Goal: Task Accomplishment & Management: Use online tool/utility

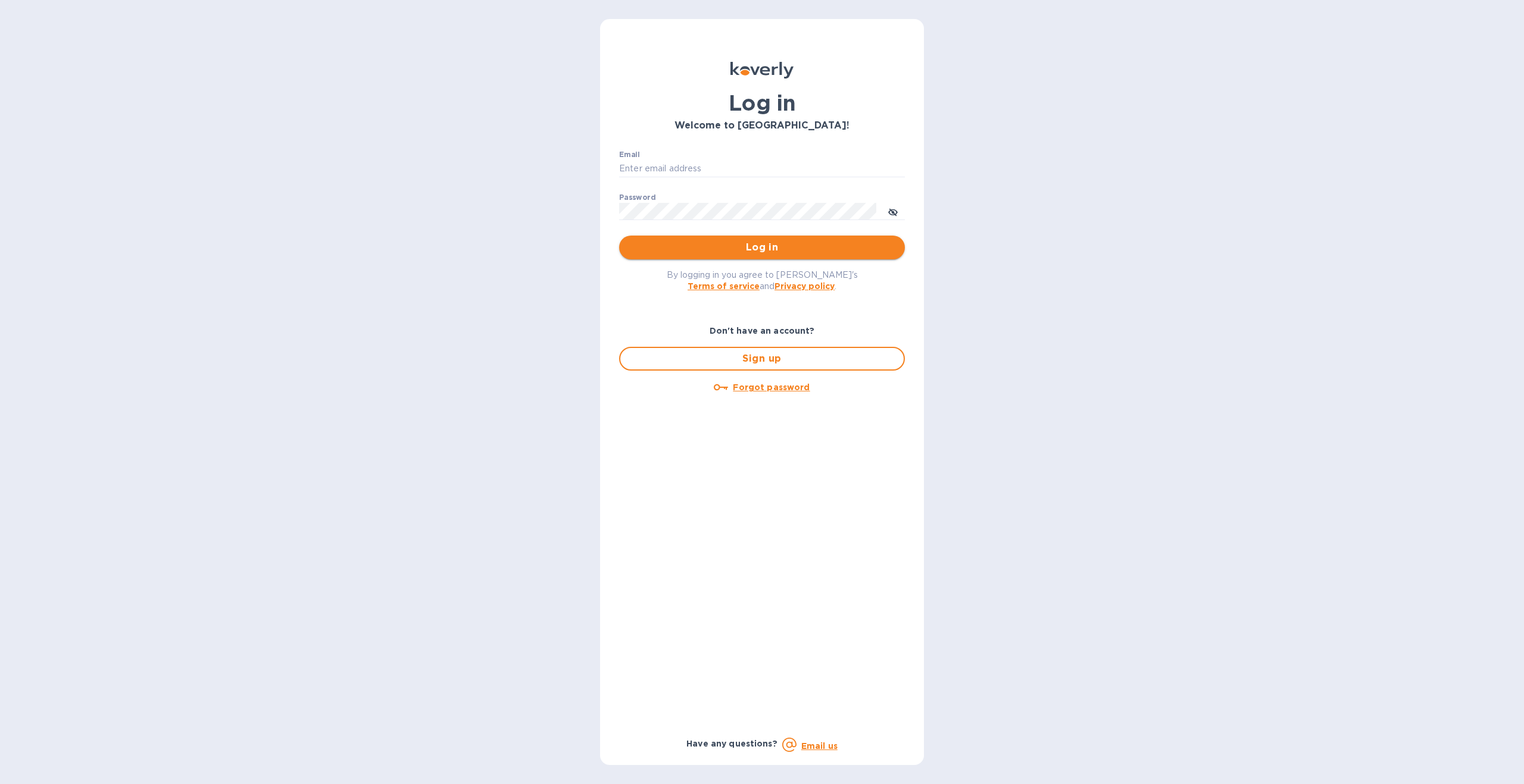
type input "nate@epicpartyteam.com"
click at [761, 247] on span "Log in" at bounding box center [762, 247] width 267 height 14
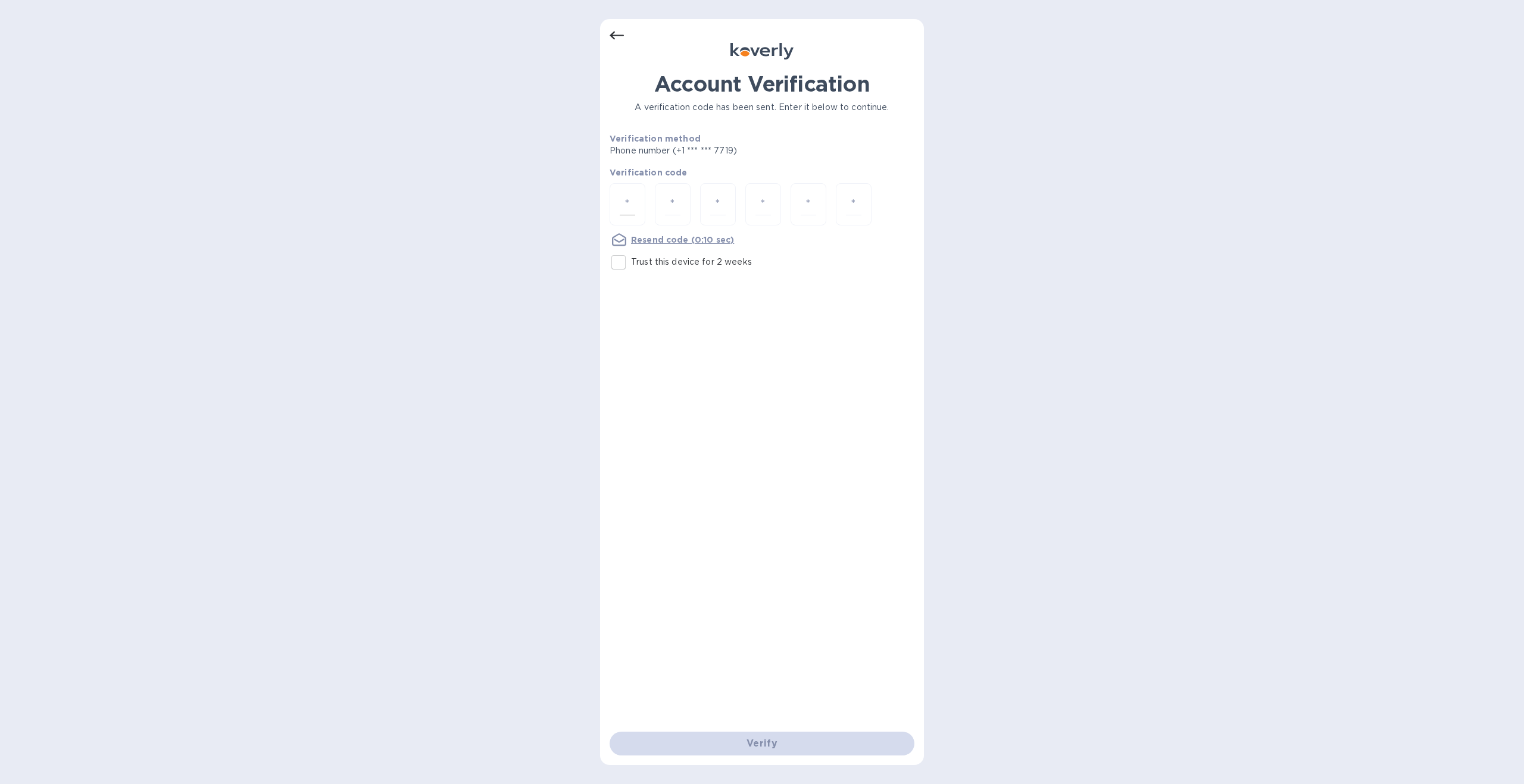
click at [628, 205] on input "number" at bounding box center [627, 204] width 16 height 22
type input "4"
type input "7"
type input "2"
type input "9"
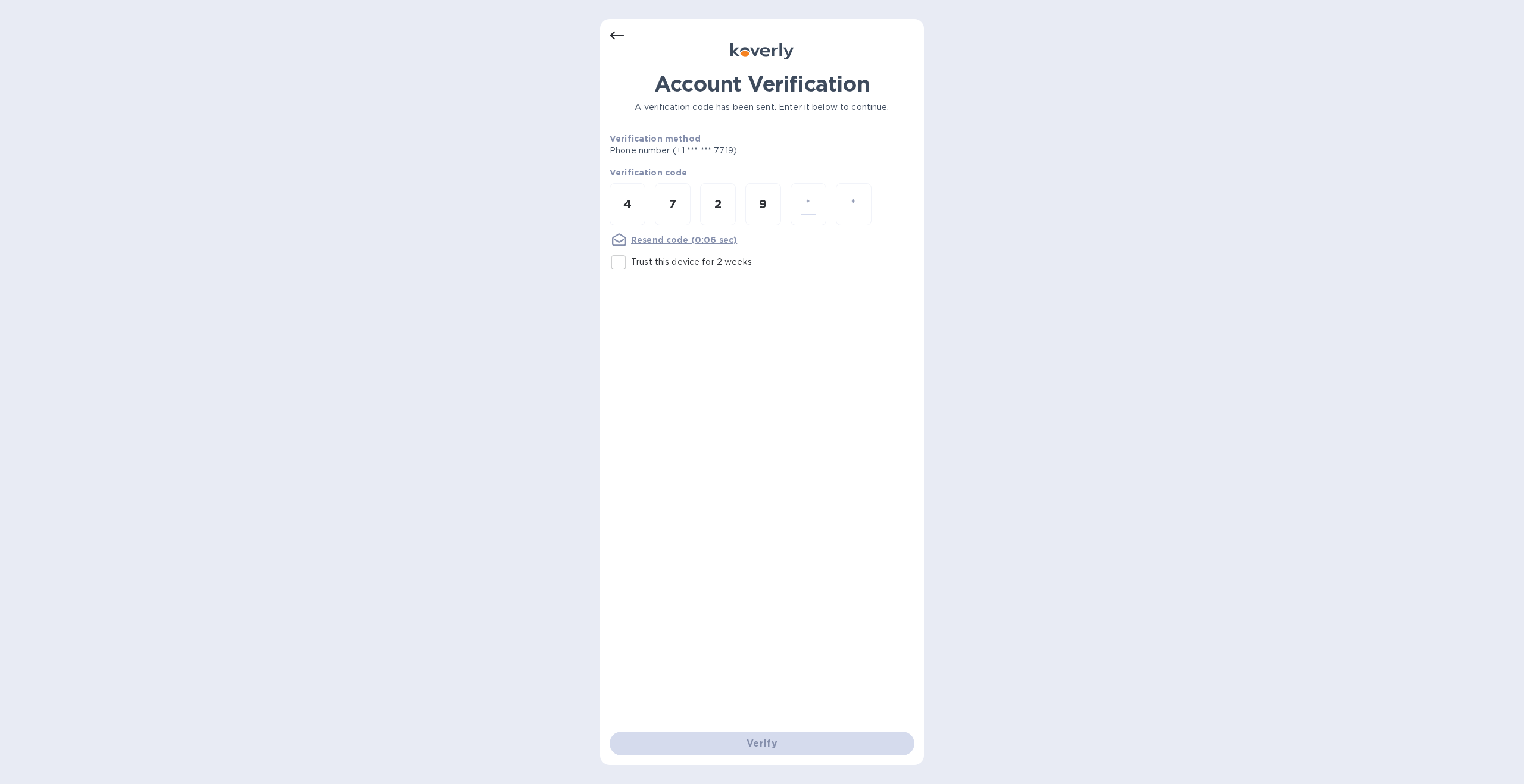
type input "3"
type input "6"
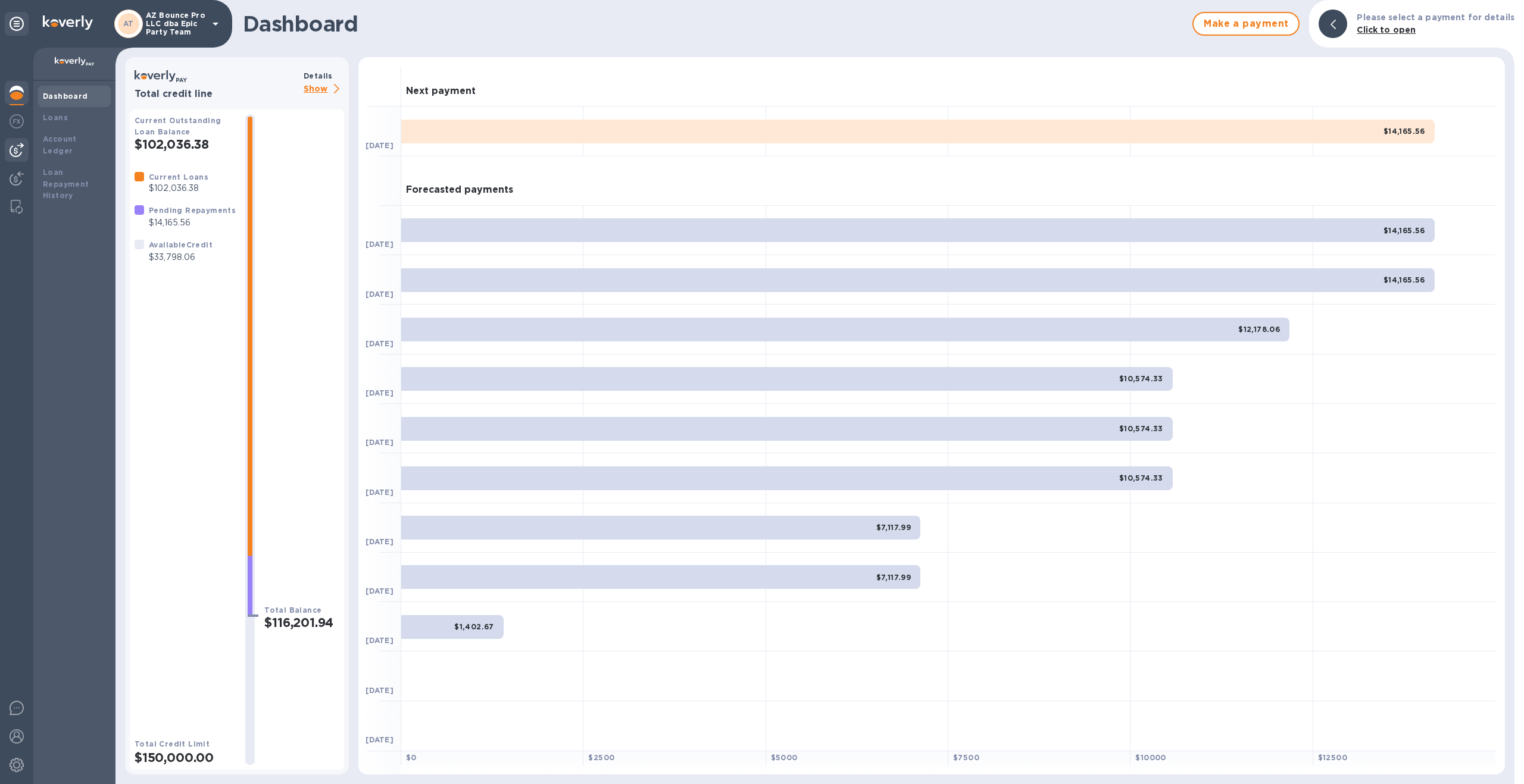
click at [20, 151] on img at bounding box center [16, 149] width 14 height 14
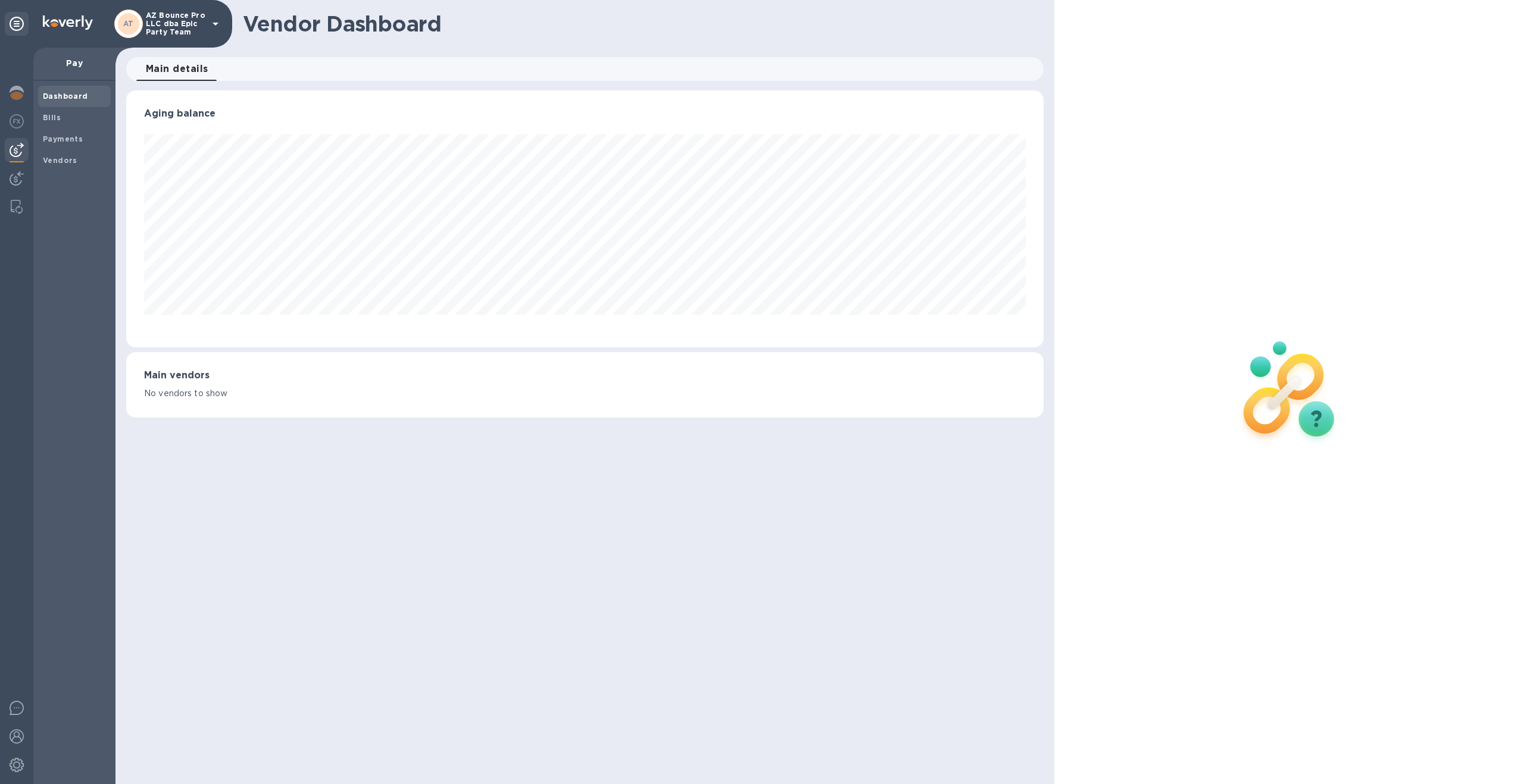
scroll to position [257, 917]
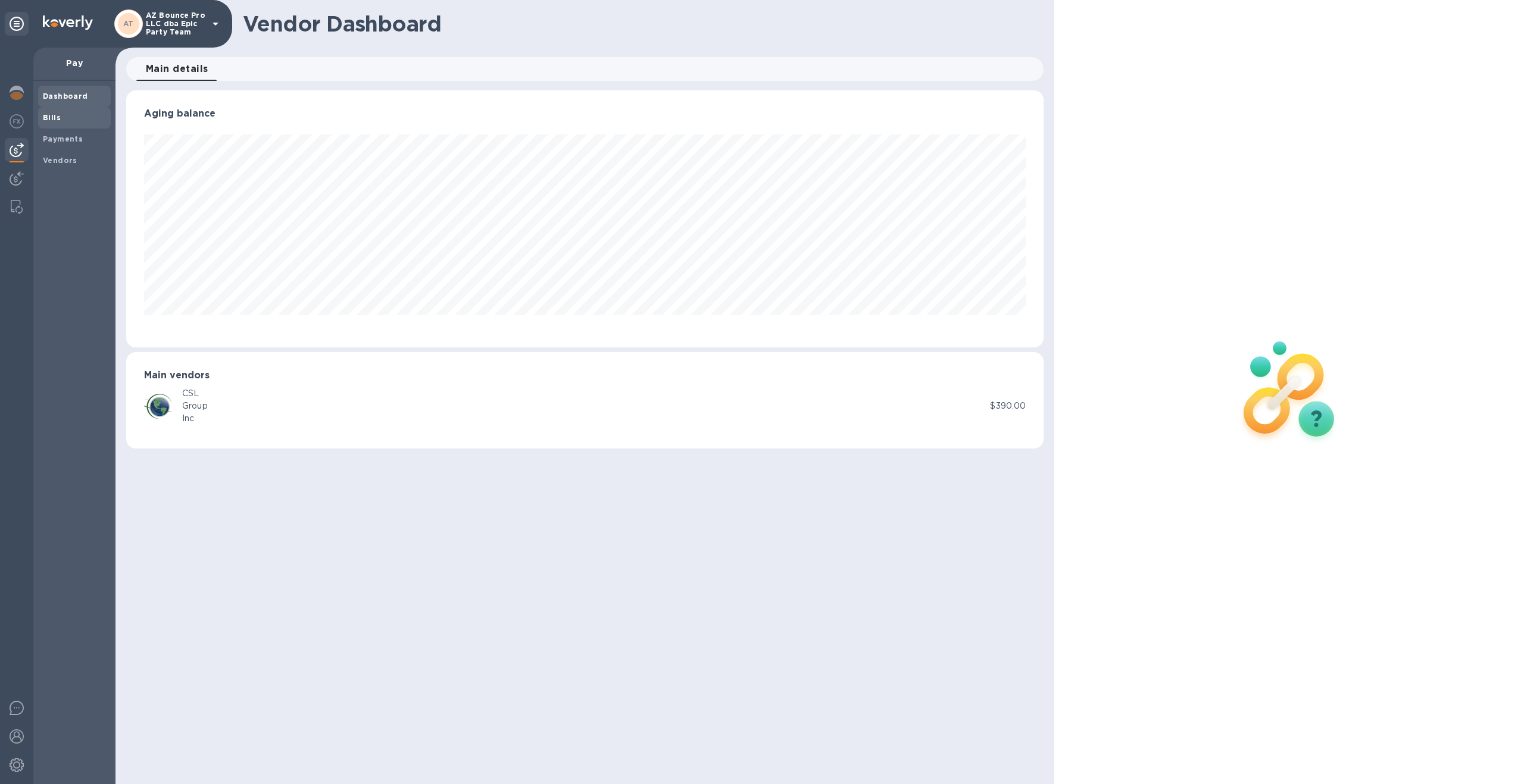
click at [72, 119] on span "Bills" at bounding box center [75, 118] width 63 height 12
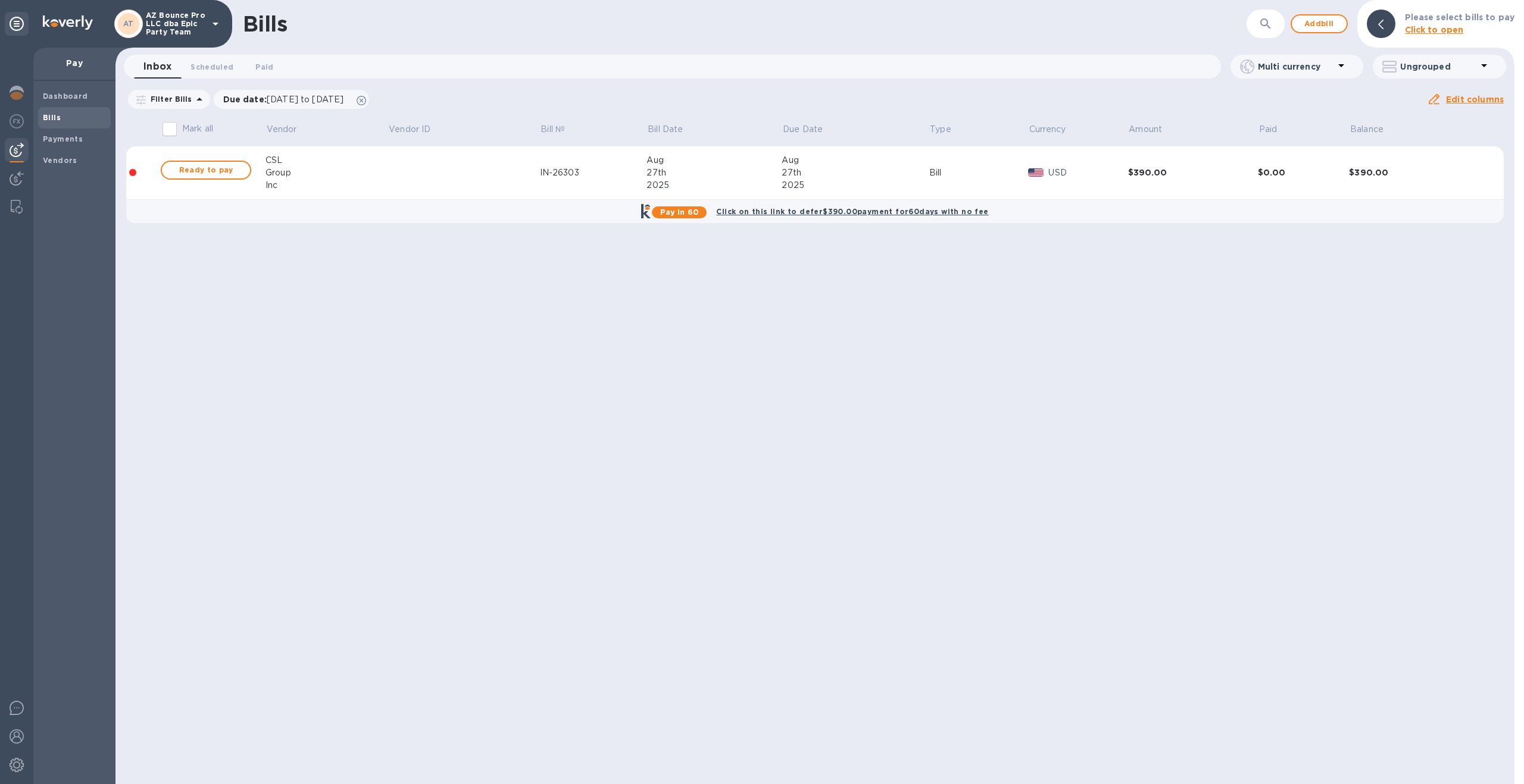
click at [1262, 173] on div "$0.00" at bounding box center [1304, 173] width 91 height 12
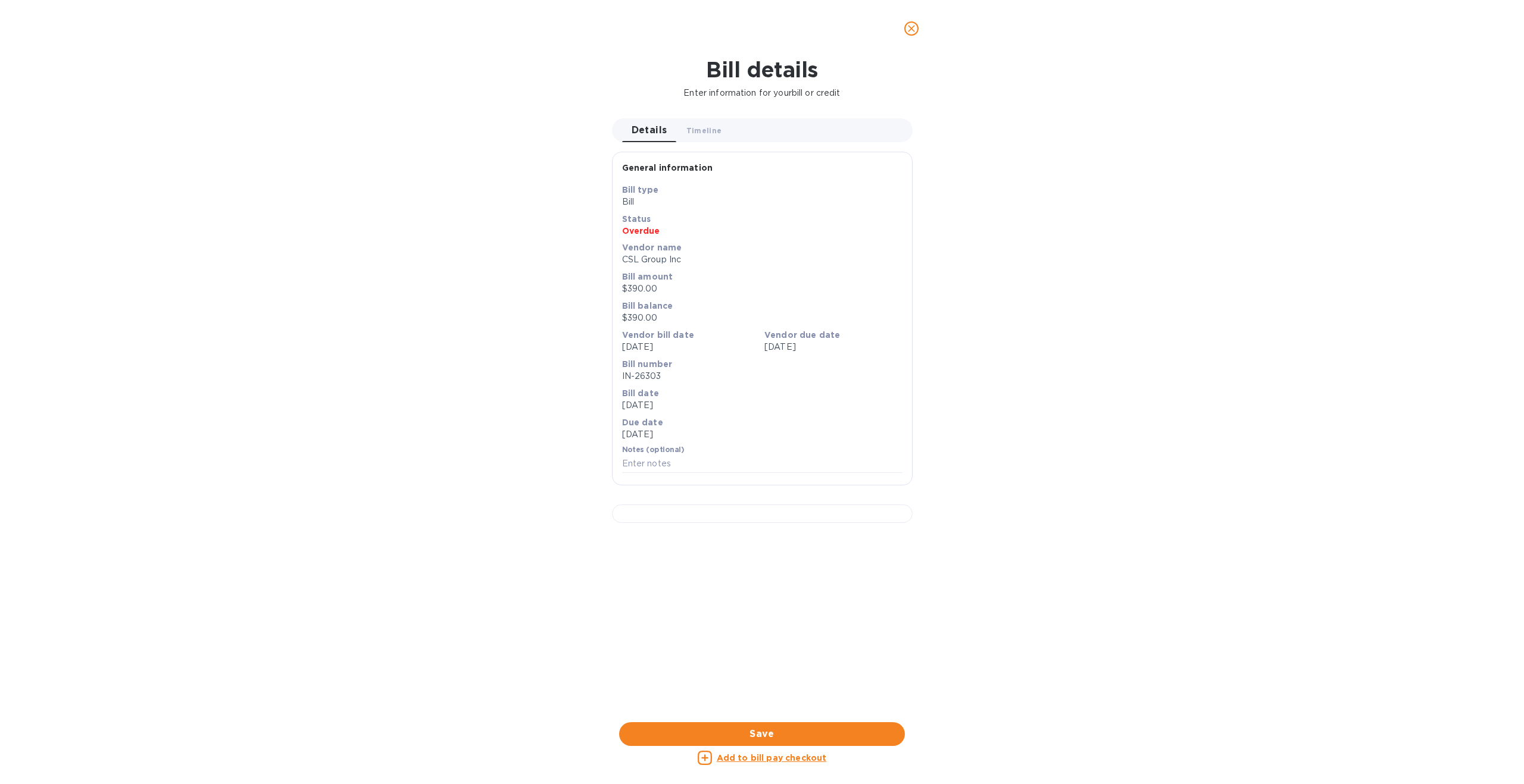
click at [783, 755] on u "Add to bill pay checkout" at bounding box center [772, 757] width 111 height 9
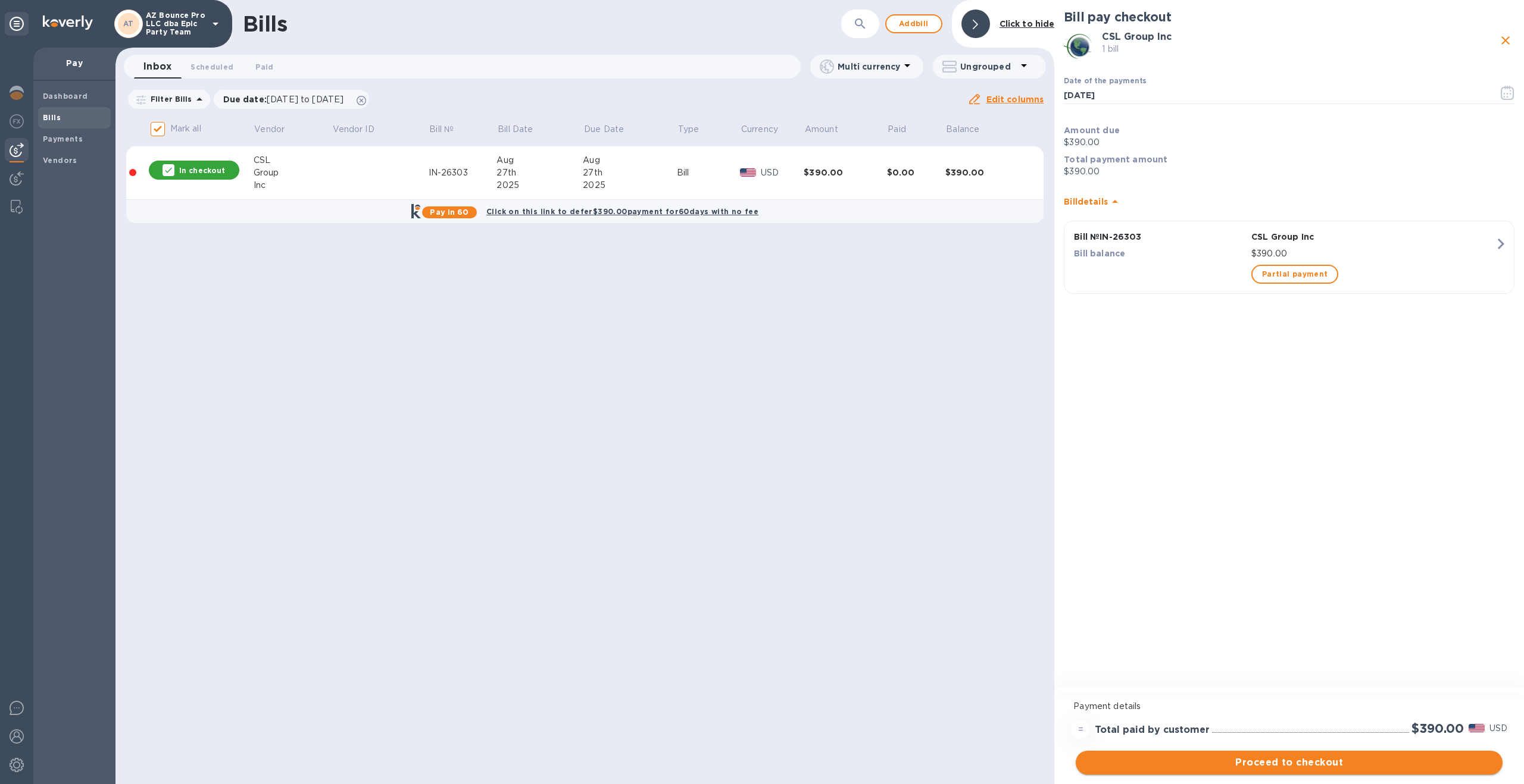
click at [1325, 763] on span "Proceed to checkout" at bounding box center [1289, 762] width 408 height 14
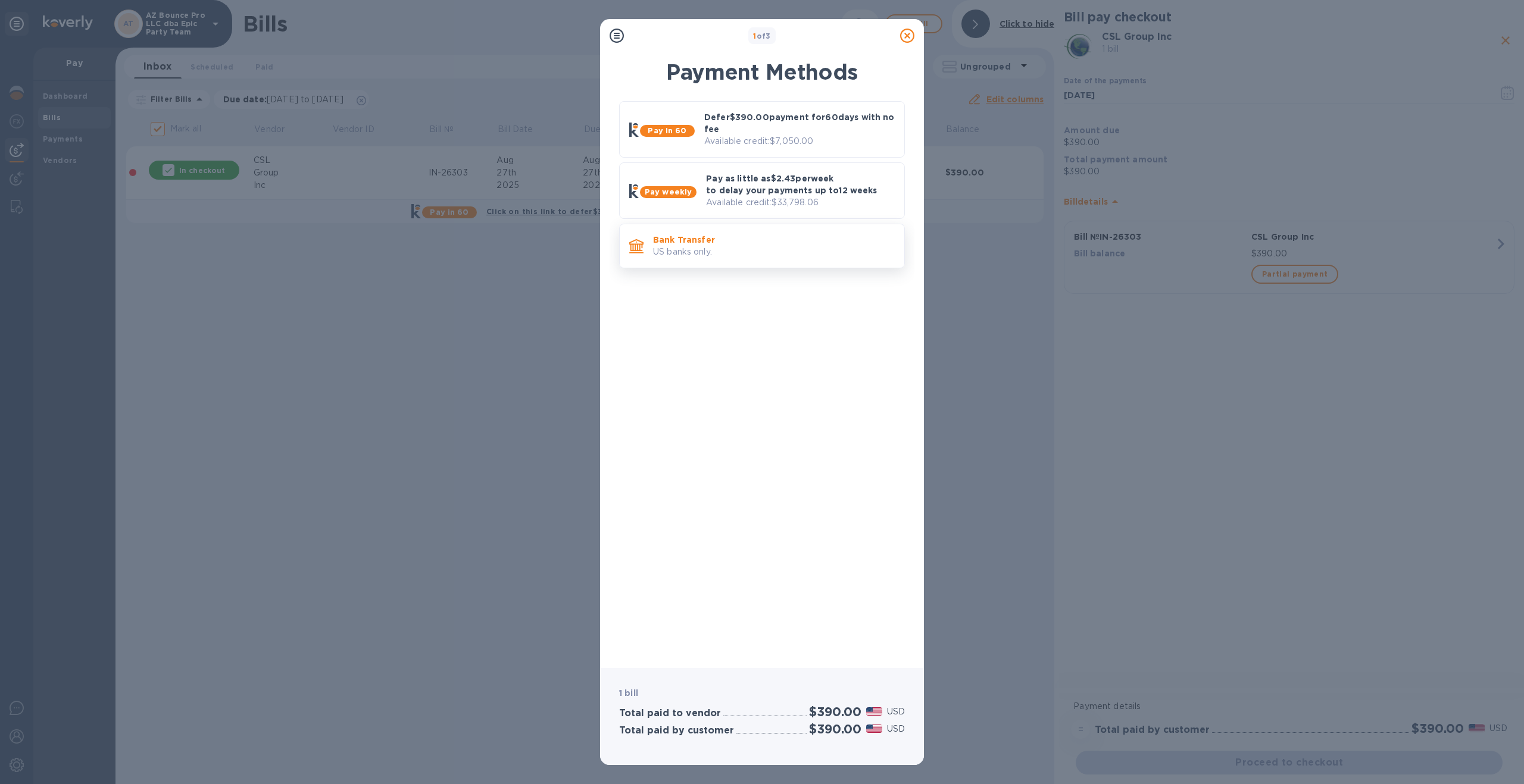
click at [812, 247] on p "US banks only." at bounding box center [774, 252] width 242 height 12
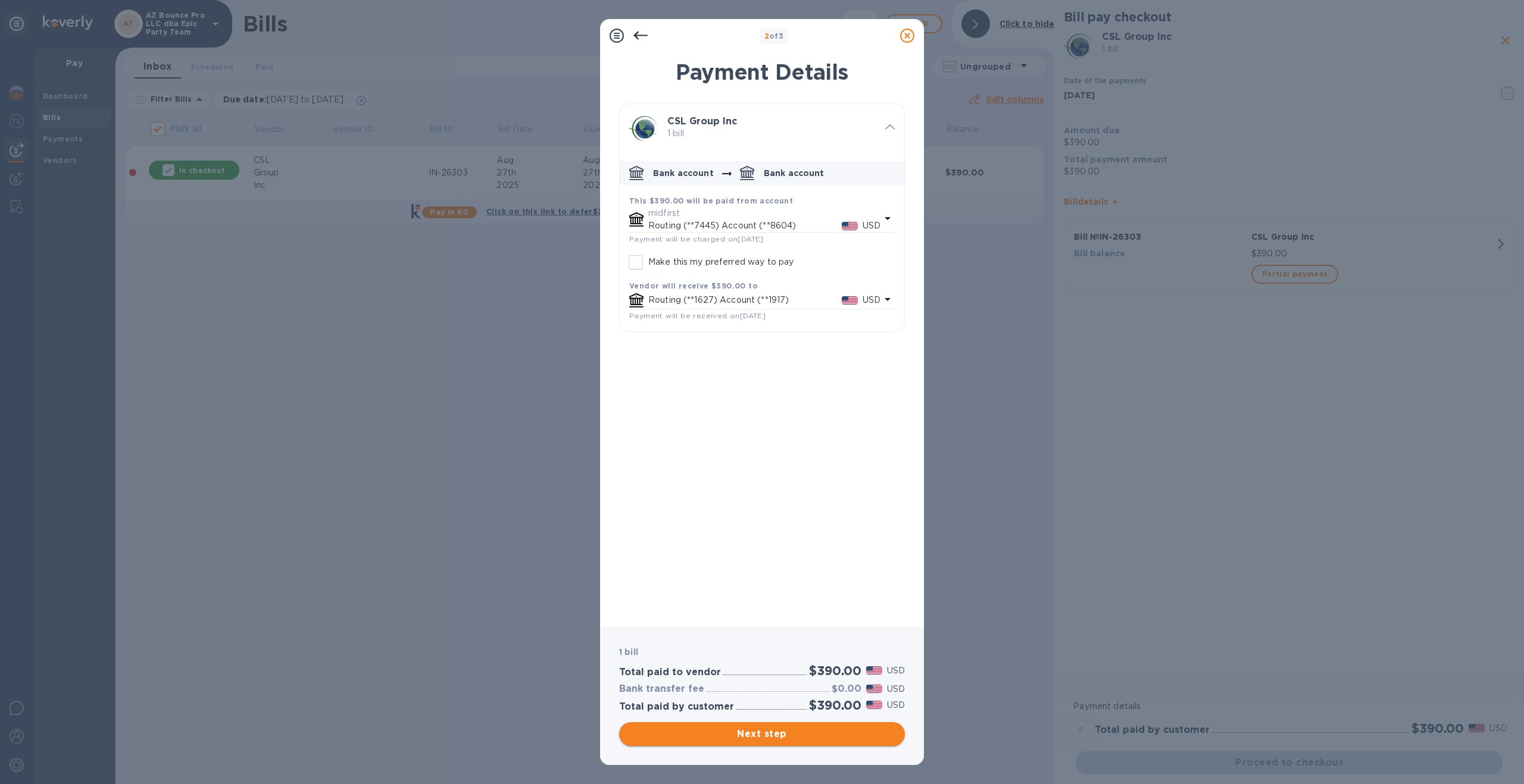
click at [841, 736] on span "Next step" at bounding box center [762, 734] width 267 height 14
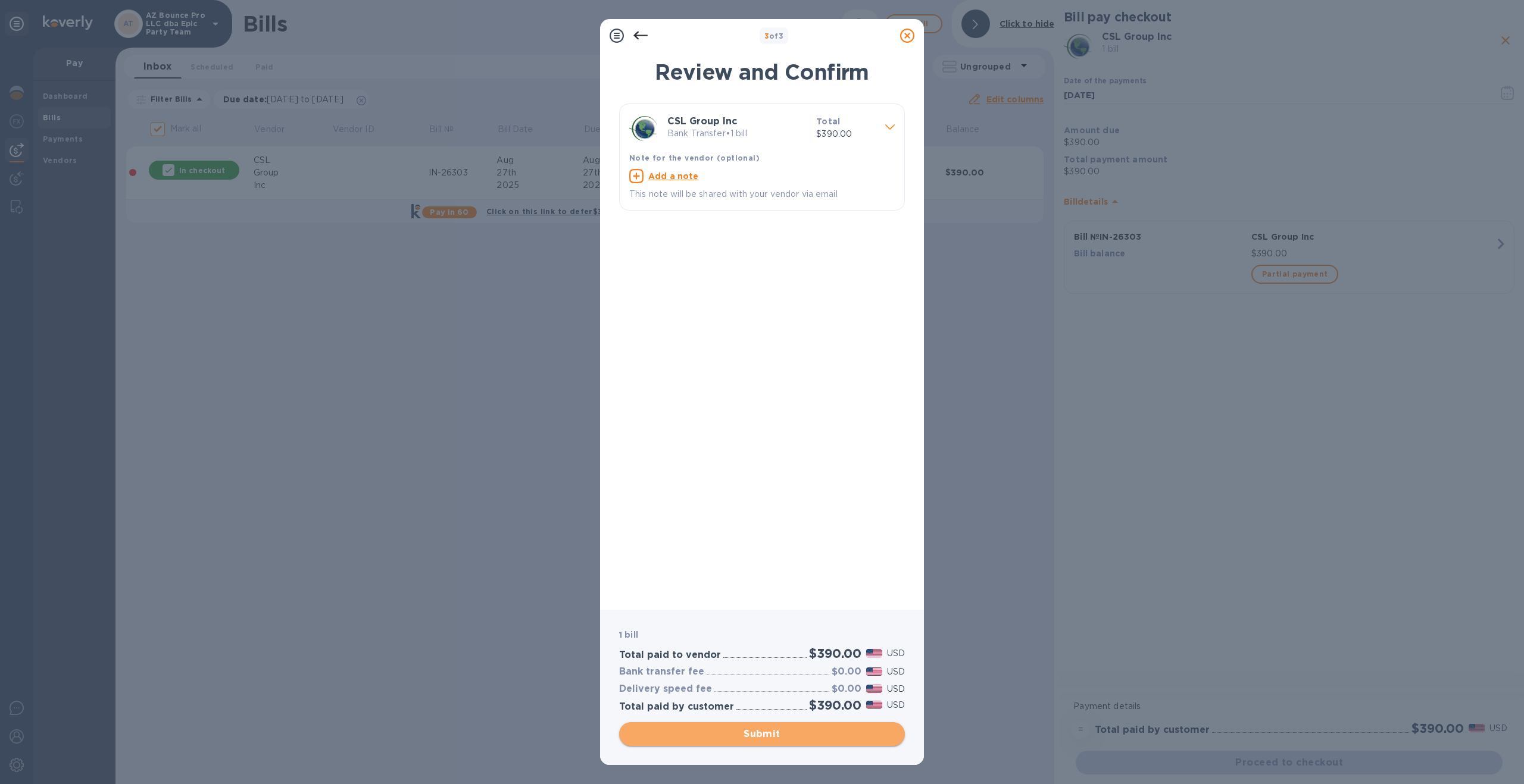
click at [801, 734] on span "Submit" at bounding box center [762, 734] width 267 height 14
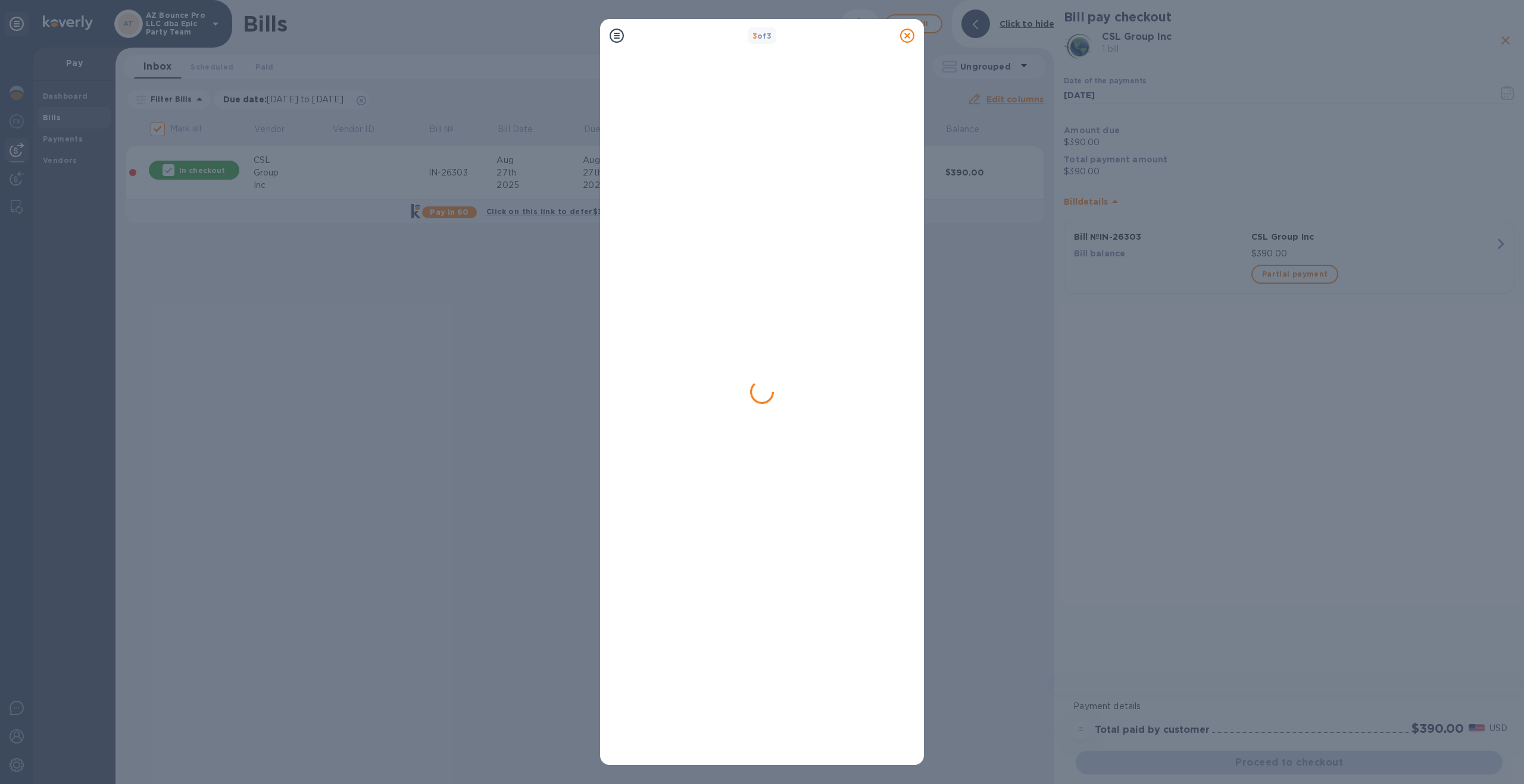
checkbox input "false"
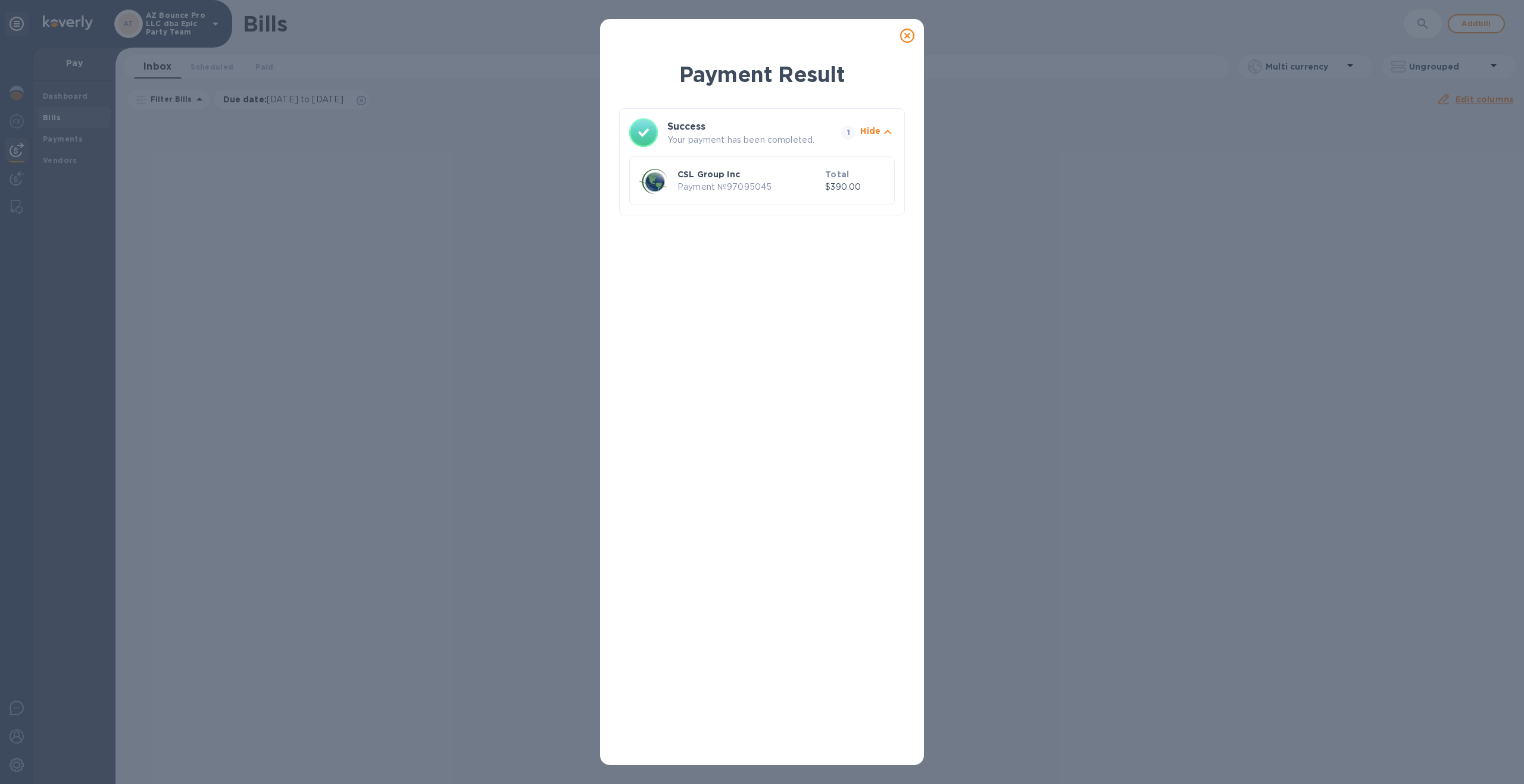
click at [908, 36] on icon at bounding box center [907, 35] width 14 height 14
